Goal: Task Accomplishment & Management: Manage account settings

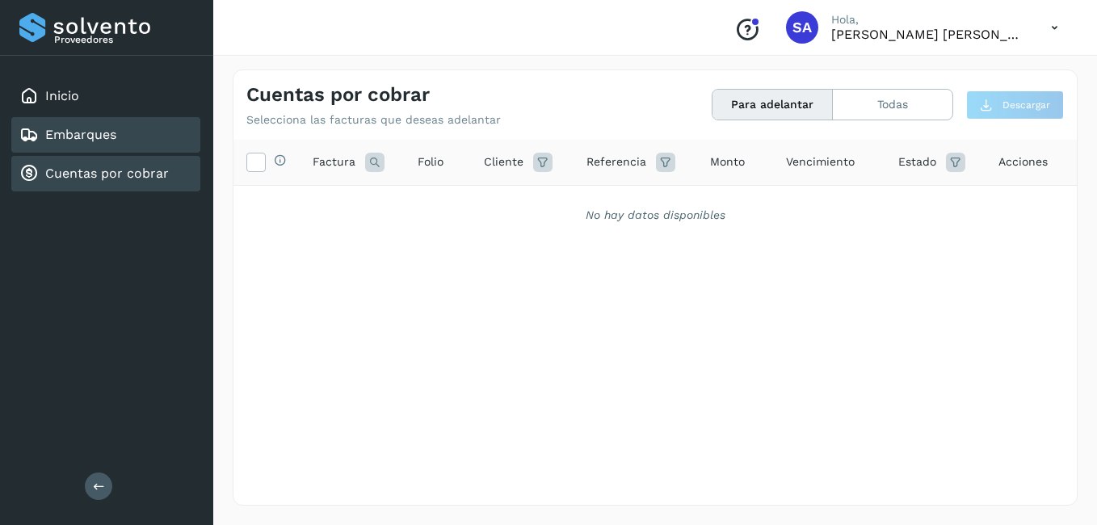
click at [116, 145] on div "Embarques" at bounding box center [105, 135] width 189 height 36
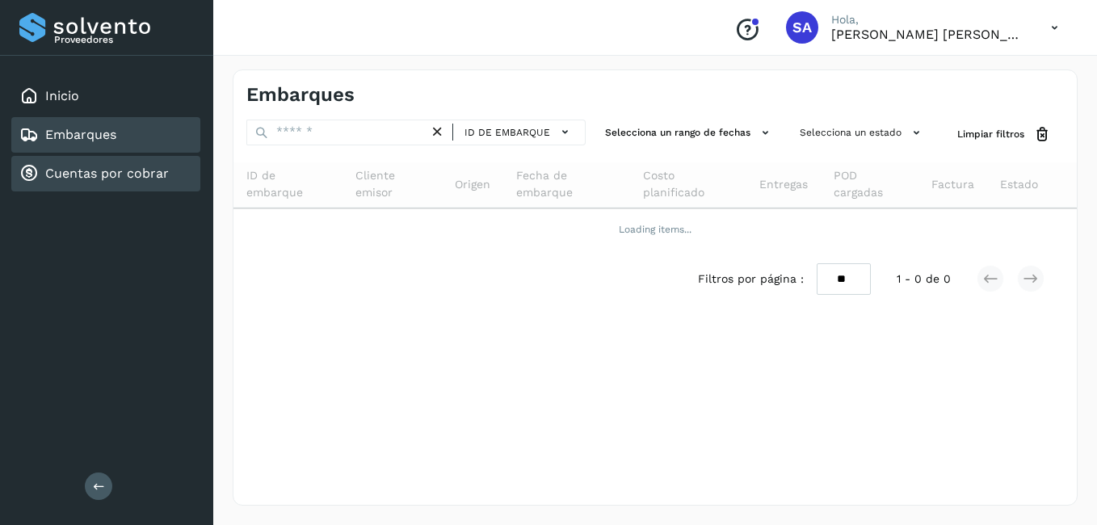
click at [103, 175] on link "Cuentas por cobrar" at bounding box center [107, 173] width 124 height 15
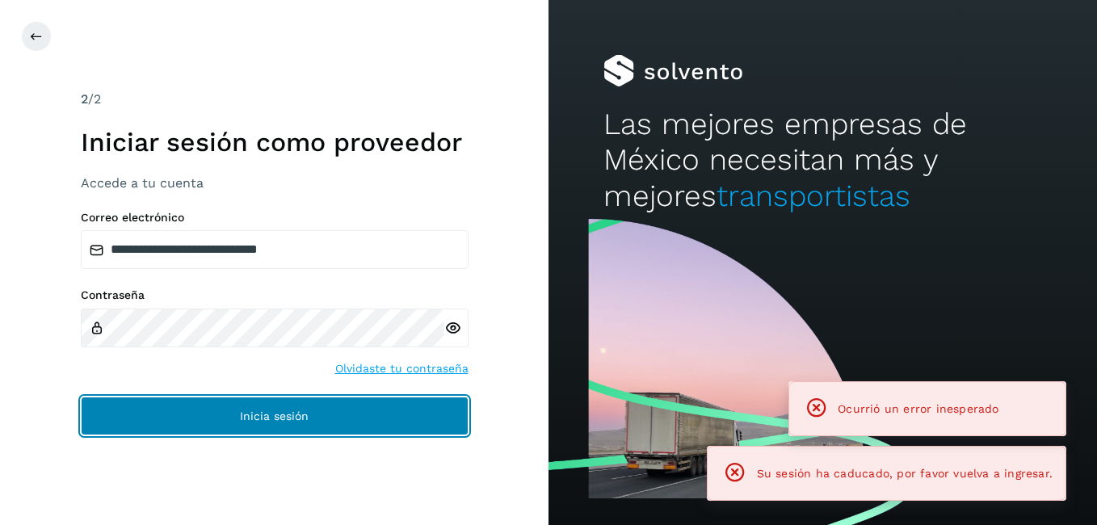
click at [217, 419] on button "Inicia sesión" at bounding box center [275, 416] width 388 height 39
